Goal: Check status: Check status

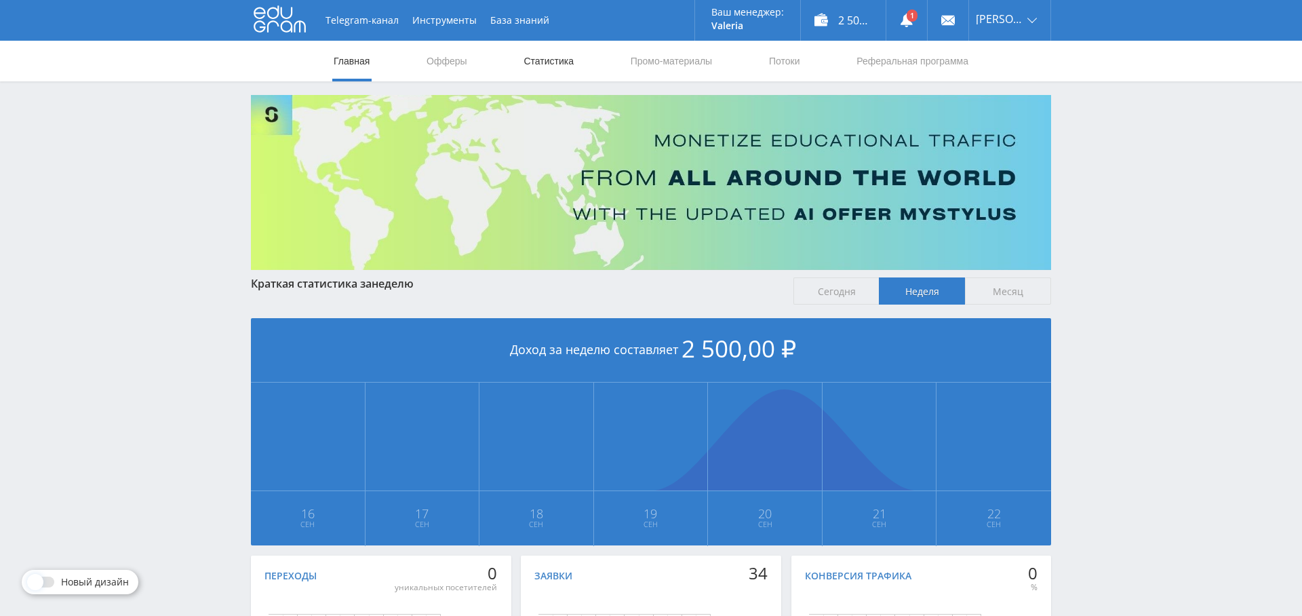
click at [539, 61] on link "Статистика" at bounding box center [548, 61] width 53 height 41
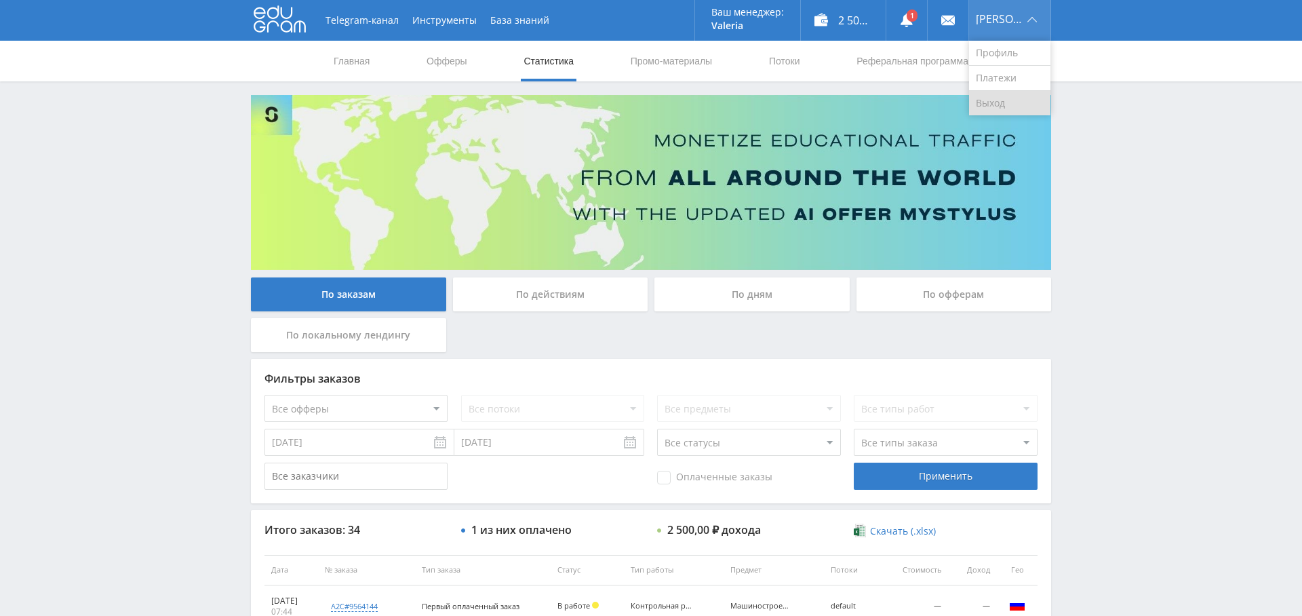
click at [1005, 102] on link "Выход" at bounding box center [1009, 103] width 81 height 24
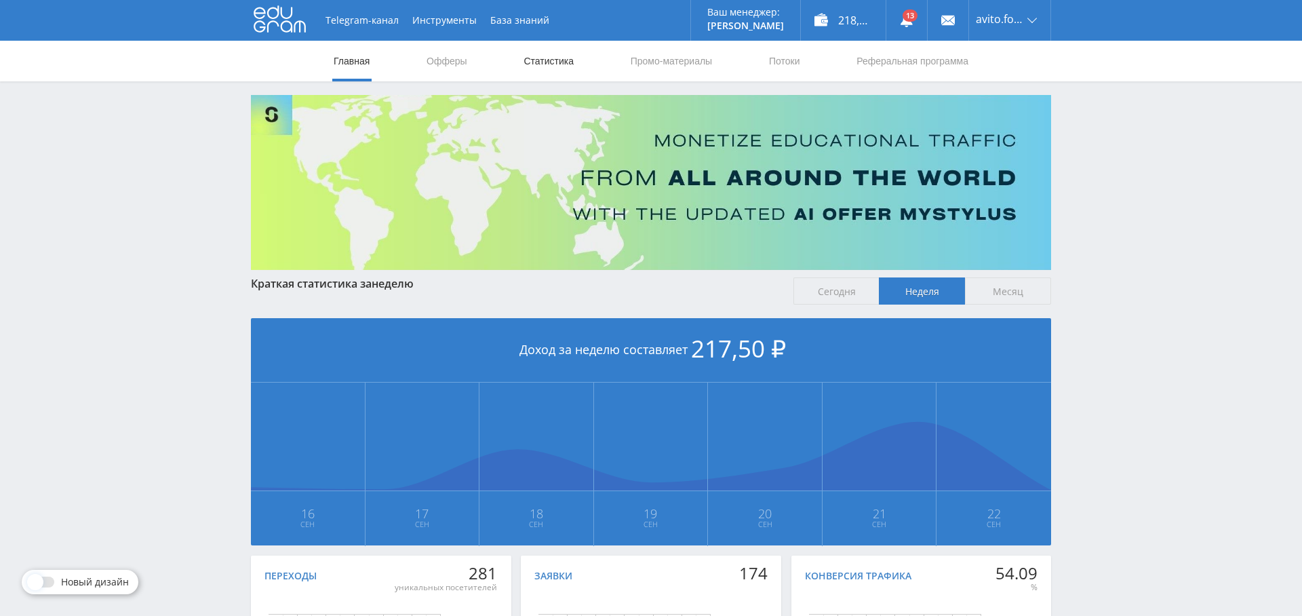
click at [542, 59] on link "Статистика" at bounding box center [548, 61] width 53 height 41
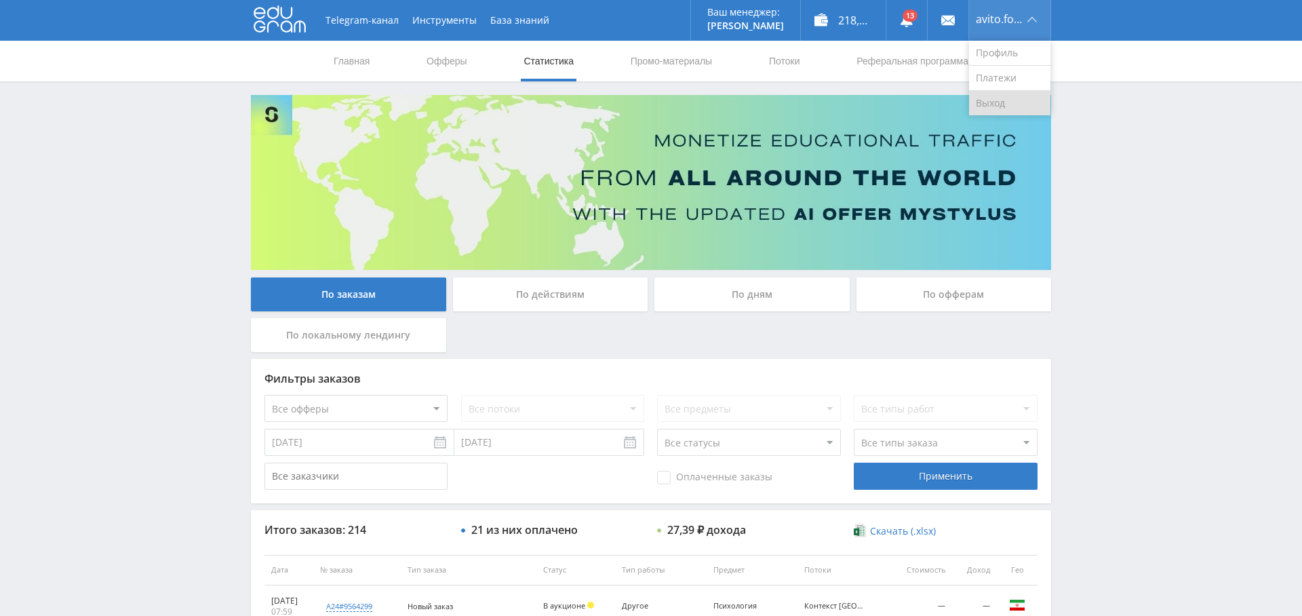
drag, startPoint x: 1009, startPoint y: 100, endPoint x: 1002, endPoint y: 99, distance: 6.8
click at [1008, 100] on link "Выход" at bounding box center [1009, 103] width 81 height 24
